Goal: Task Accomplishment & Management: Use online tool/utility

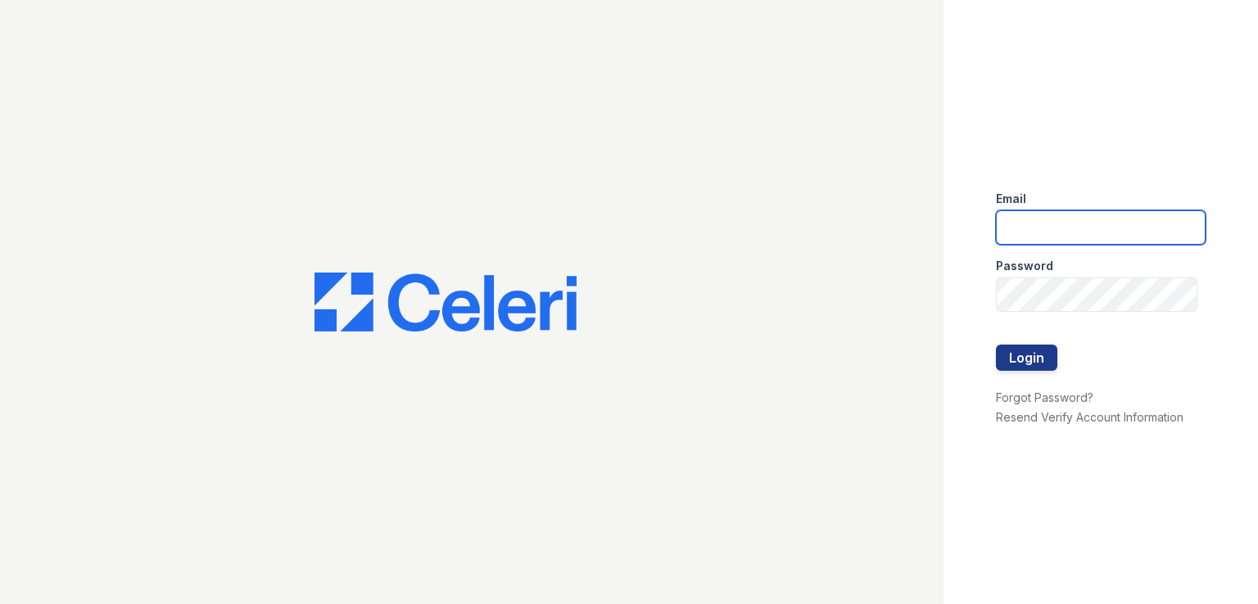
click at [1083, 239] on input "email" at bounding box center [1101, 227] width 210 height 34
type input "ddurr@mmgmgt.com"
click at [1006, 355] on button "Login" at bounding box center [1026, 358] width 61 height 26
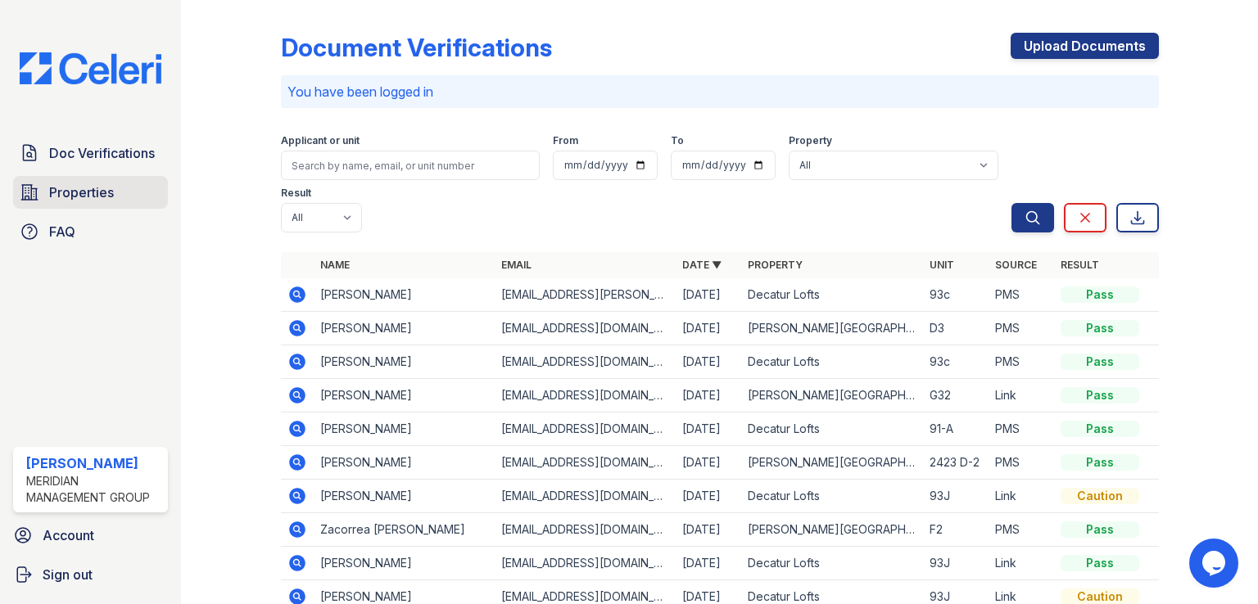
click at [102, 196] on span "Properties" at bounding box center [81, 193] width 65 height 20
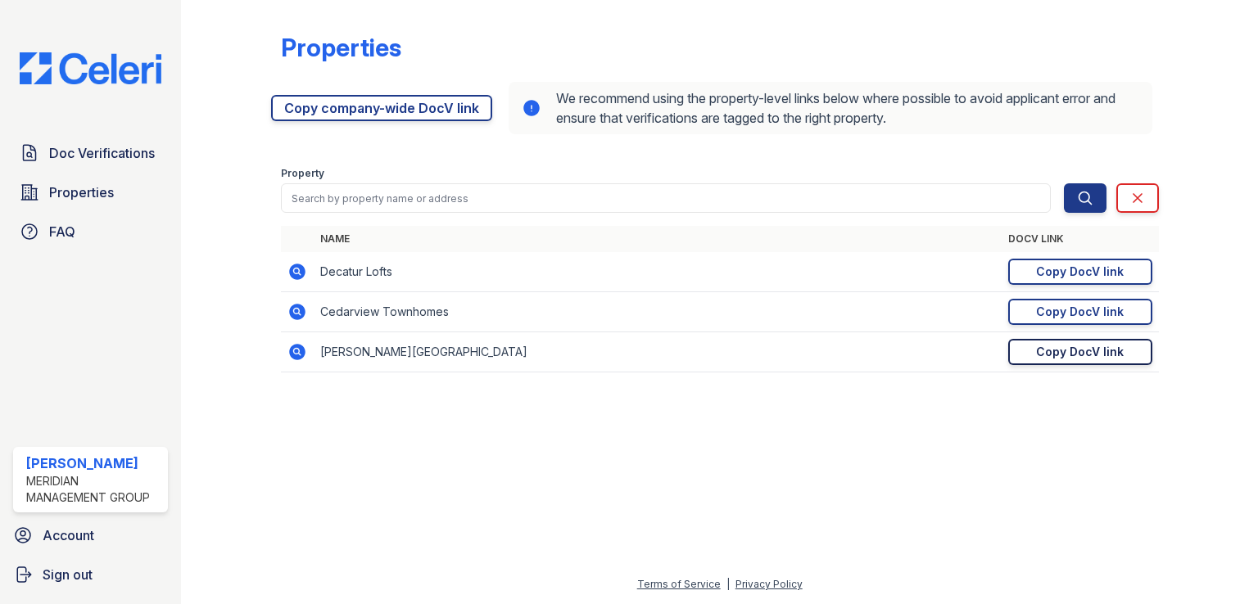
click at [1076, 358] on div "Copy DocV link" at bounding box center [1080, 352] width 88 height 16
